Goal: Task Accomplishment & Management: Manage account settings

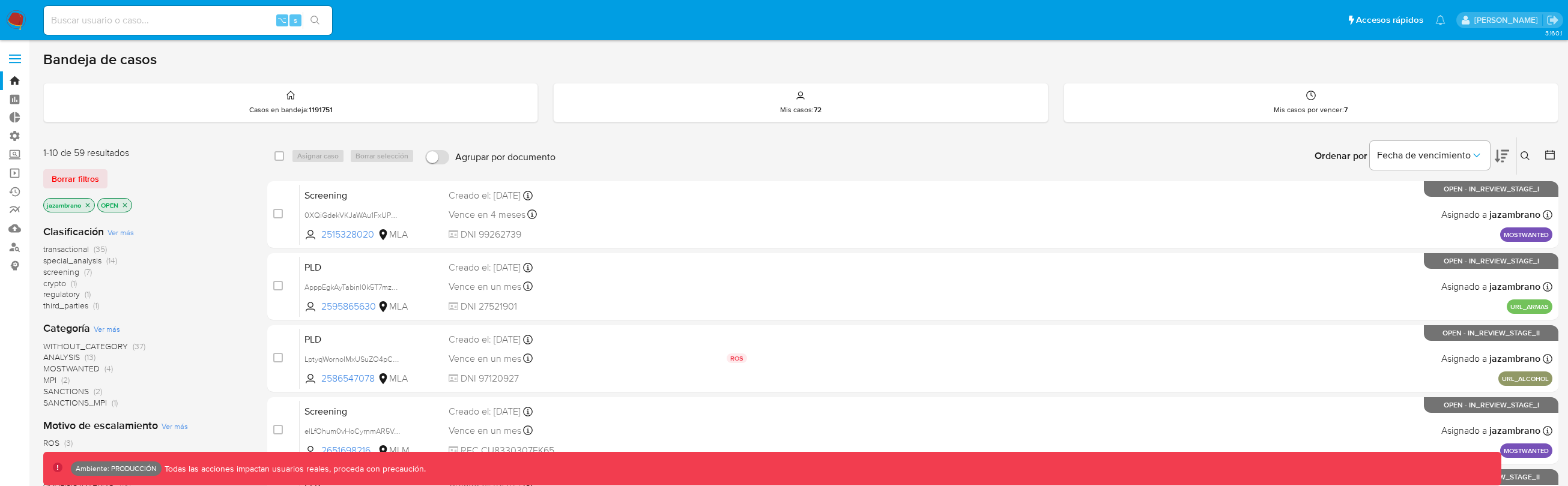
click at [15, 55] on span at bounding box center [15, 55] width 12 height 2
click at [0, 0] on input "checkbox" at bounding box center [0, 0] width 0 height 0
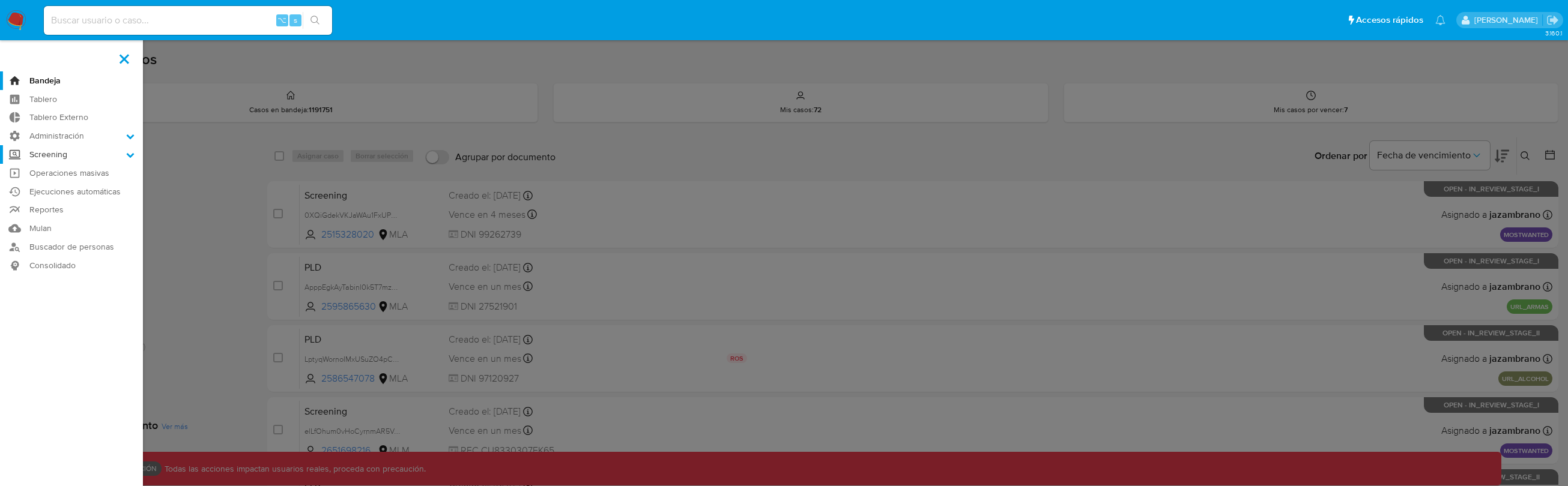
click at [118, 156] on label "Screening" at bounding box center [71, 154] width 143 height 18
click at [0, 0] on input "Screening" at bounding box center [0, 0] width 0 height 0
click at [126, 139] on icon at bounding box center [131, 136] width 9 height 9
click at [0, 0] on input "Administración" at bounding box center [0, 0] width 0 height 0
click at [56, 169] on link "Roles" at bounding box center [71, 168] width 143 height 15
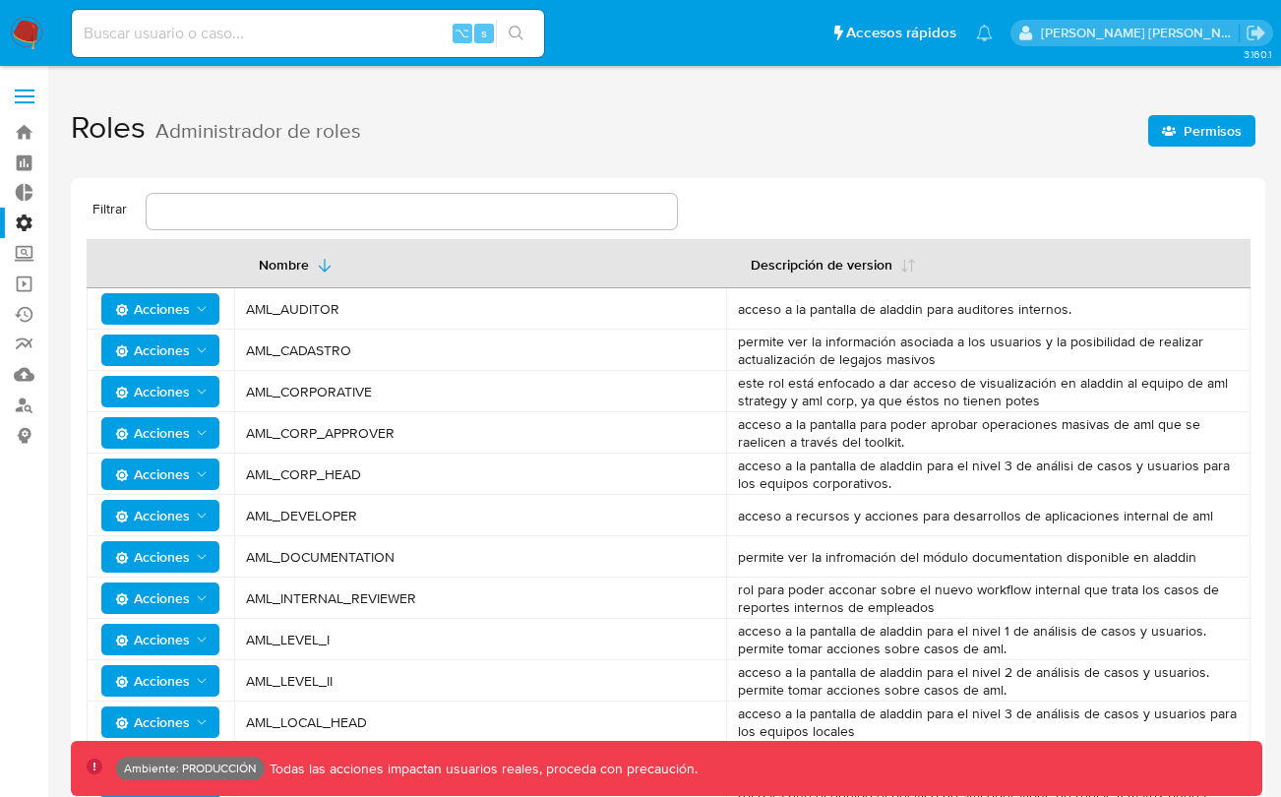
drag, startPoint x: 734, startPoint y: 606, endPoint x: 937, endPoint y: 602, distance: 202.7
click at [937, 602] on td "rol para poder acconar sobre el nuevo workflow internal que trata los casos de …" at bounding box center [988, 597] width 524 height 41
